Goal: Check status: Check status

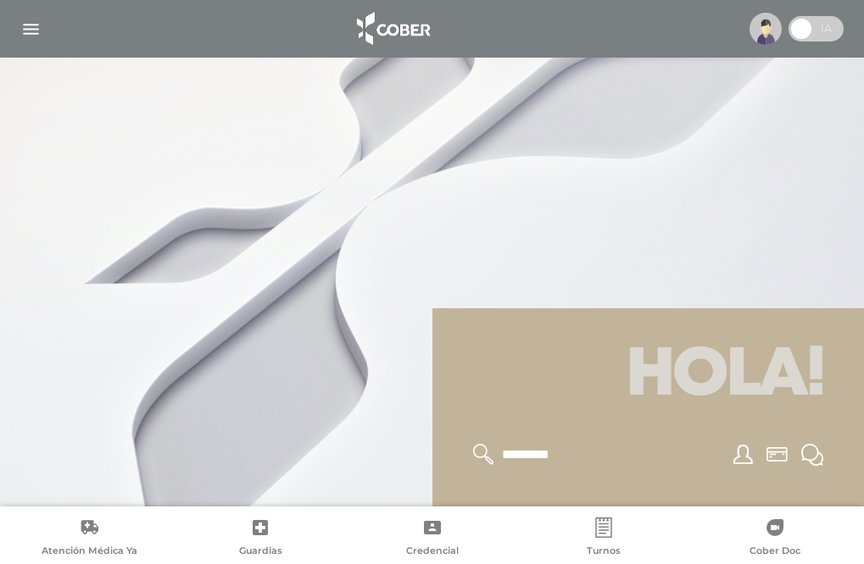
click at [30, 30] on img "button" at bounding box center [30, 29] width 21 height 21
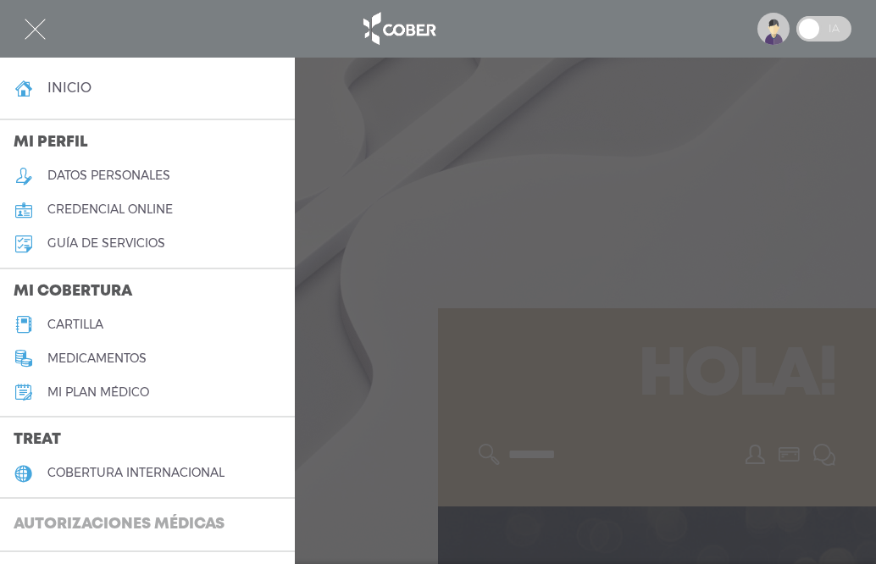
click at [181, 521] on h3 "Autorizaciones médicas" at bounding box center [119, 525] width 238 height 32
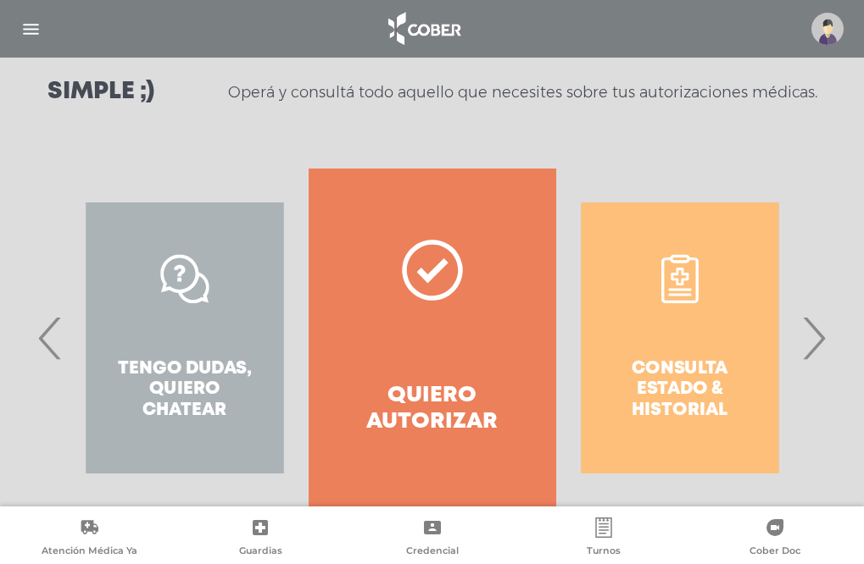
scroll to position [264, 0]
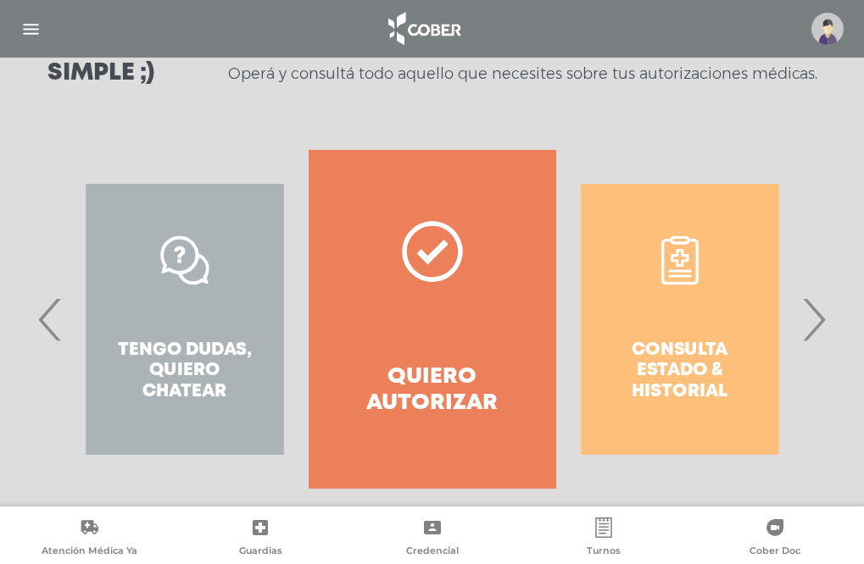
click at [701, 346] on div "Consulta estado & historial" at bounding box center [679, 319] width 247 height 339
click at [689, 345] on div "Consulta estado & historial" at bounding box center [679, 319] width 247 height 339
click at [678, 263] on div "Consulta estado & historial" at bounding box center [679, 319] width 247 height 339
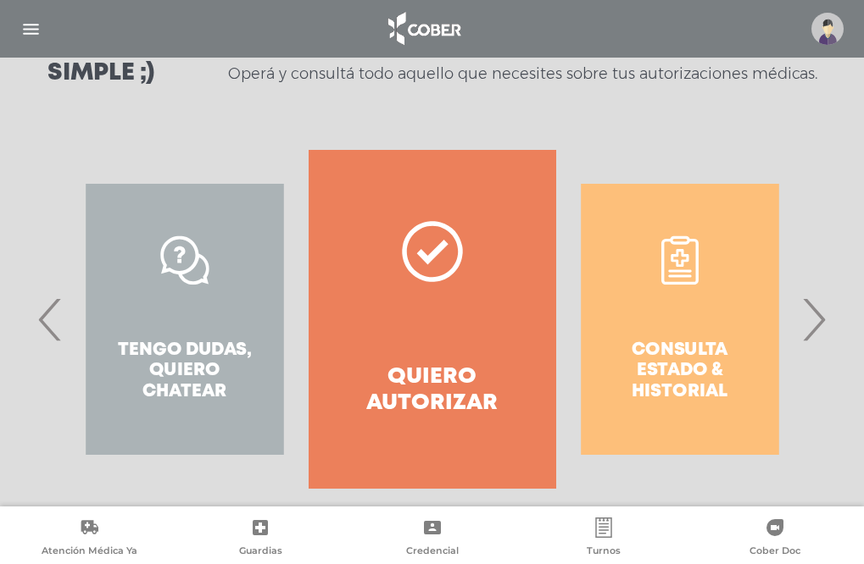
click at [678, 263] on div "Consulta estado & historial" at bounding box center [679, 319] width 247 height 339
click at [660, 238] on div "Consulta estado & historial" at bounding box center [679, 319] width 247 height 339
click at [633, 220] on div "Consulta estado & historial" at bounding box center [679, 319] width 247 height 339
click at [619, 208] on div "Consulta estado & historial" at bounding box center [679, 319] width 247 height 339
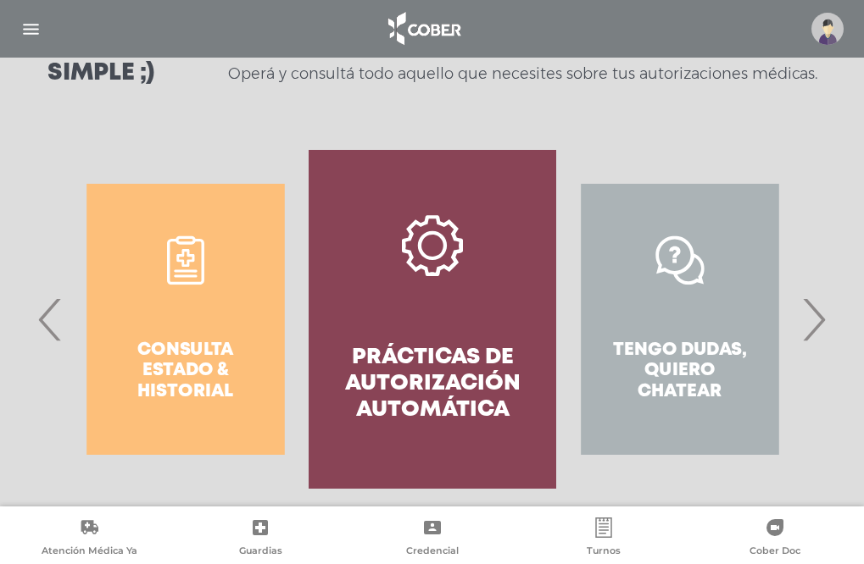
click at [763, 220] on div "Tengo dudas, quiero chatear" at bounding box center [679, 319] width 247 height 339
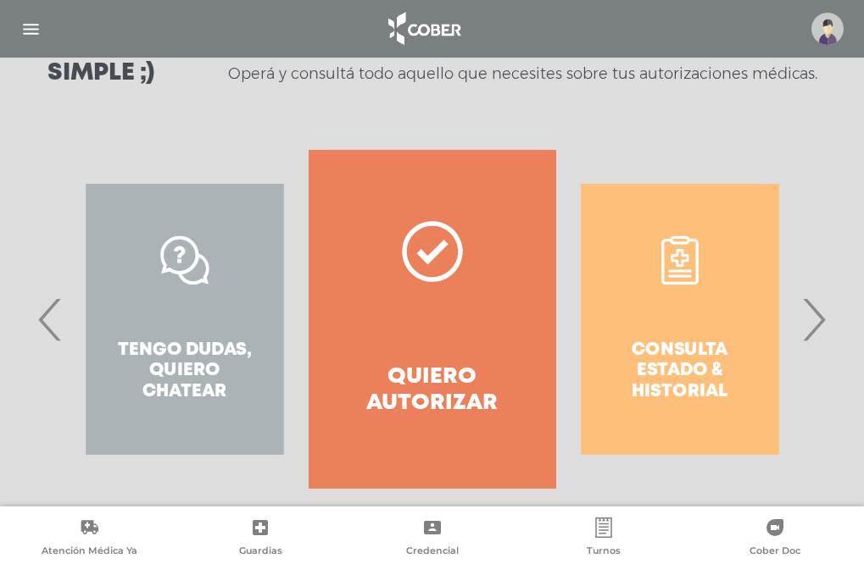
click at [651, 363] on div "Consulta estado & historial" at bounding box center [679, 319] width 247 height 339
click at [667, 371] on div "Consulta estado & historial" at bounding box center [679, 319] width 247 height 339
click at [653, 323] on div "Consulta estado & historial" at bounding box center [679, 319] width 247 height 339
click at [652, 322] on div "Consulta estado & historial" at bounding box center [679, 319] width 247 height 339
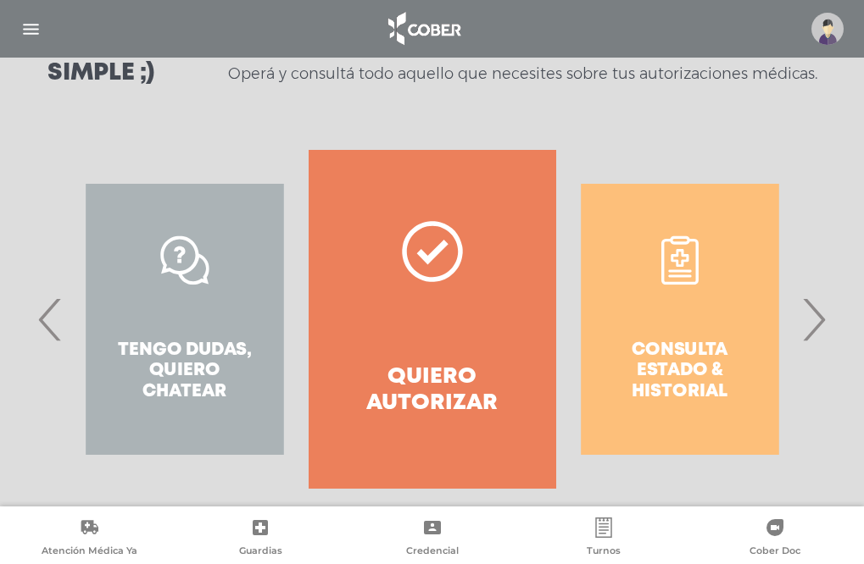
click at [624, 225] on div "Consulta estado & historial" at bounding box center [679, 319] width 247 height 339
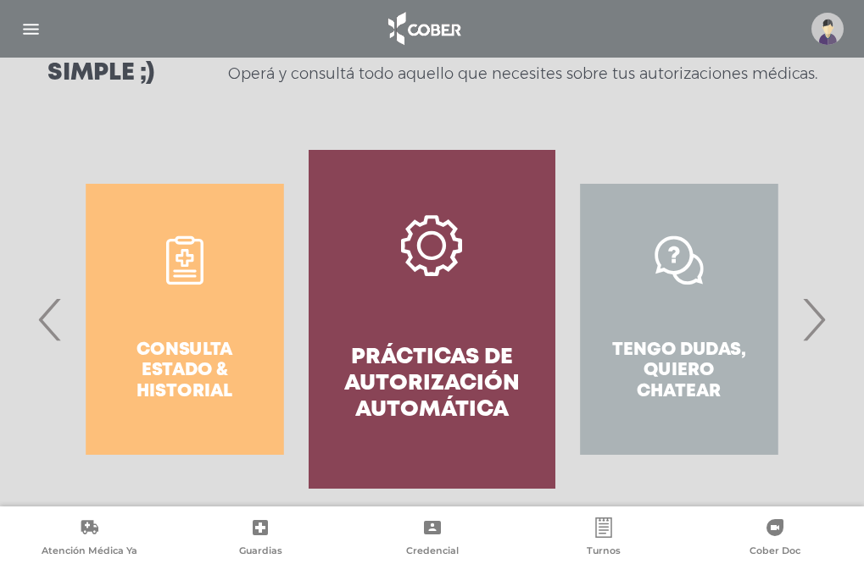
click at [175, 336] on div "Consulta estado & historial" at bounding box center [184, 319] width 247 height 339
click at [192, 369] on div "Consulta estado & historial" at bounding box center [184, 319] width 247 height 339
click at [183, 245] on div "Consulta estado & historial" at bounding box center [184, 319] width 247 height 339
click at [189, 259] on div "Consulta estado & historial" at bounding box center [184, 319] width 247 height 339
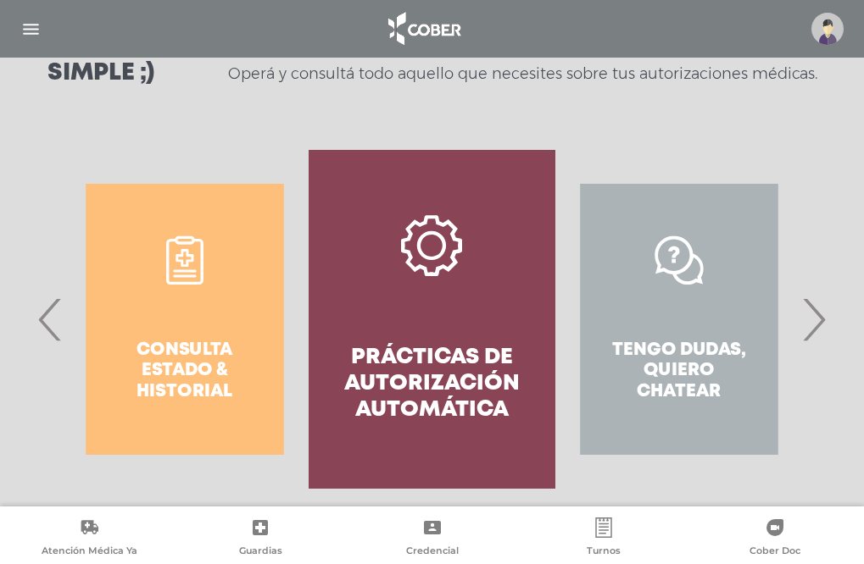
click at [190, 259] on div "Consulta estado & historial" at bounding box center [184, 319] width 247 height 339
click at [190, 259] on icon at bounding box center [184, 260] width 49 height 49
click at [190, 259] on link "Consulta estado & historial" at bounding box center [184, 319] width 197 height 271
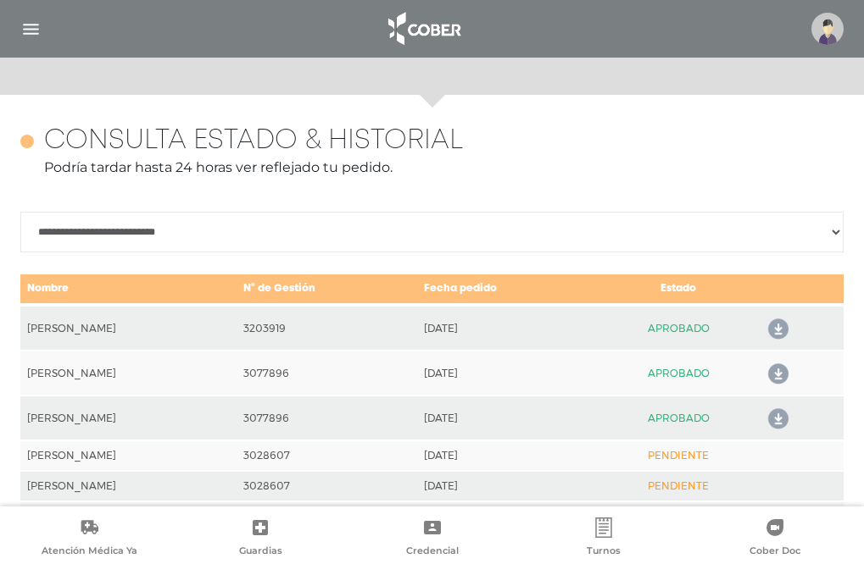
scroll to position [753, 0]
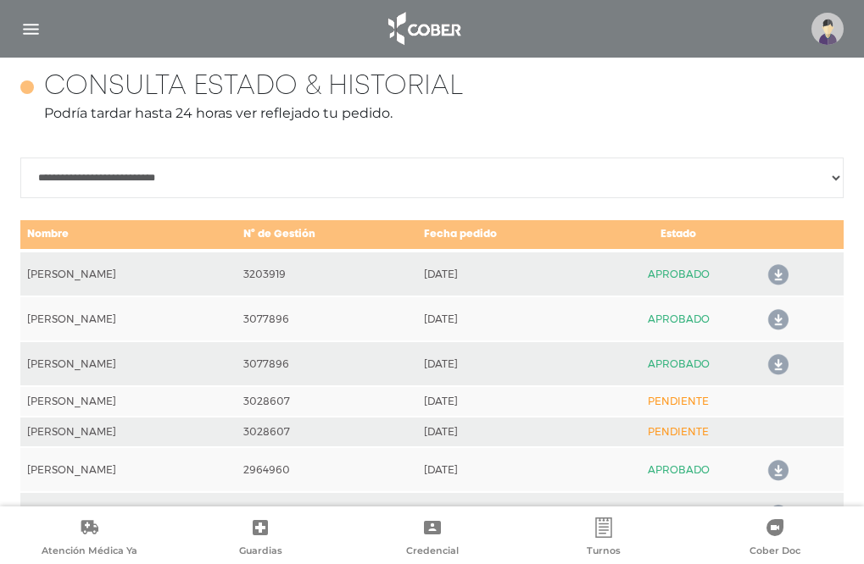
click at [782, 275] on icon at bounding box center [774, 275] width 27 height 27
